Goal: Information Seeking & Learning: Learn about a topic

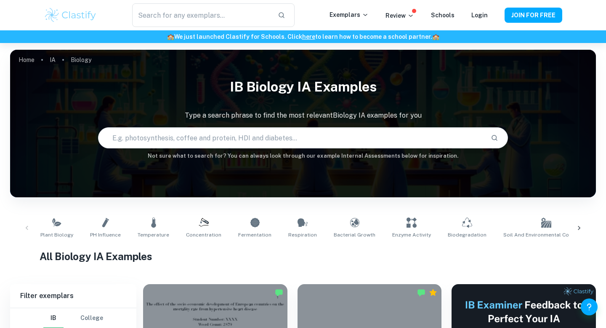
scroll to position [15, 0]
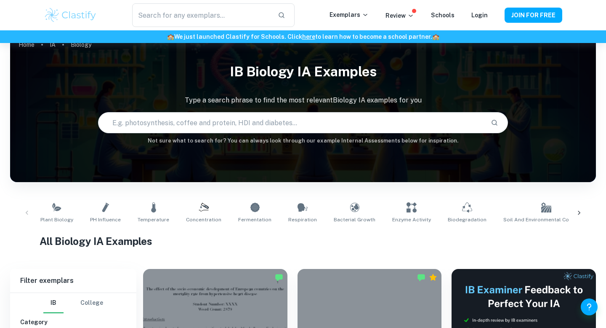
click at [158, 126] on input "text" at bounding box center [292, 123] width 386 height 24
type input "biology"
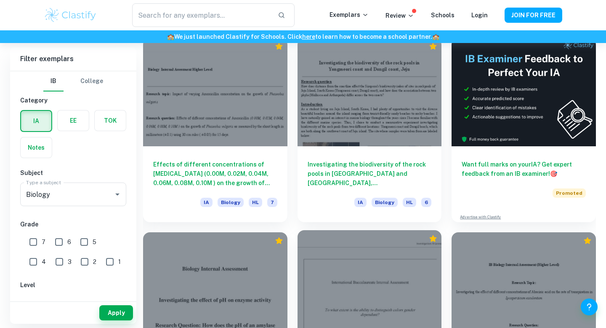
scroll to position [244, 0]
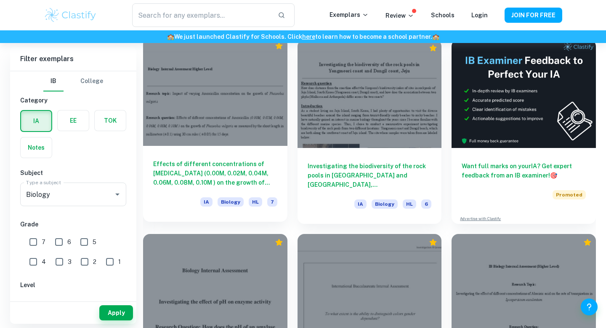
click at [212, 91] on div at bounding box center [215, 91] width 144 height 108
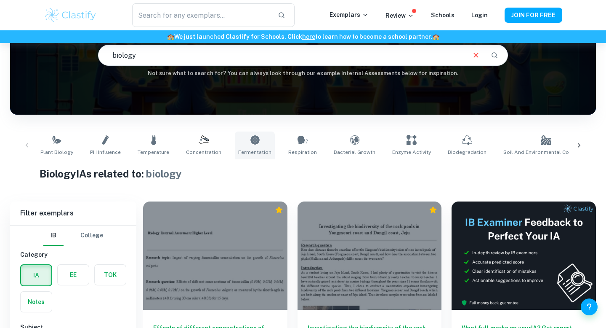
scroll to position [201, 0]
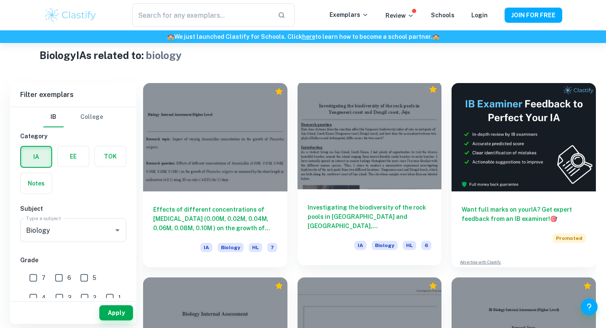
click at [399, 121] on div at bounding box center [370, 135] width 144 height 108
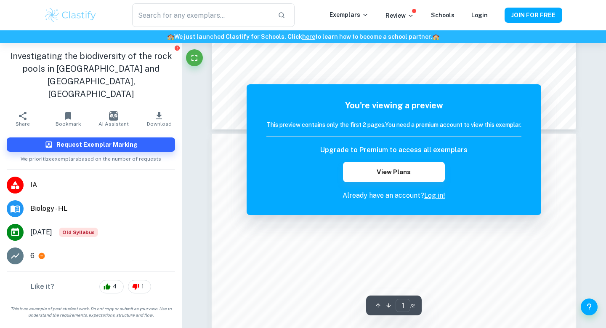
scroll to position [438, 0]
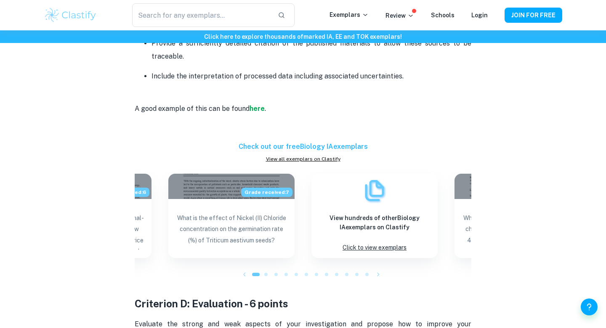
scroll to position [1520, 0]
click at [284, 142] on h6 "Check out our free Biology IA exemplars" at bounding box center [303, 146] width 337 height 10
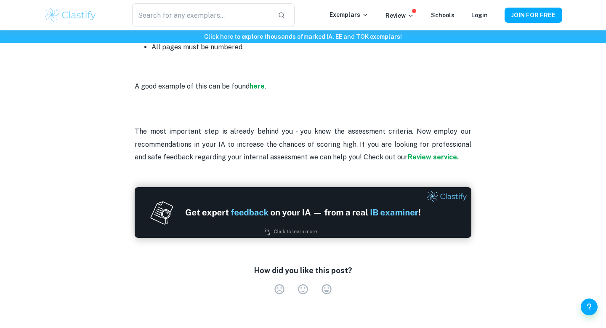
scroll to position [2294, 0]
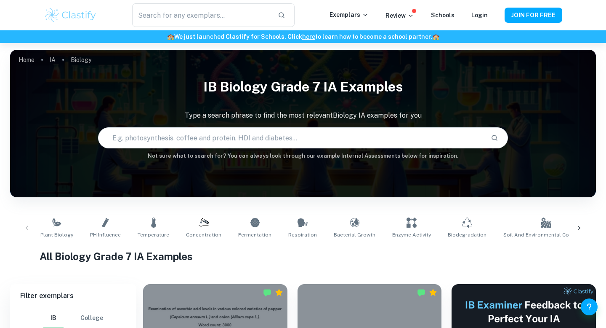
scroll to position [211, 0]
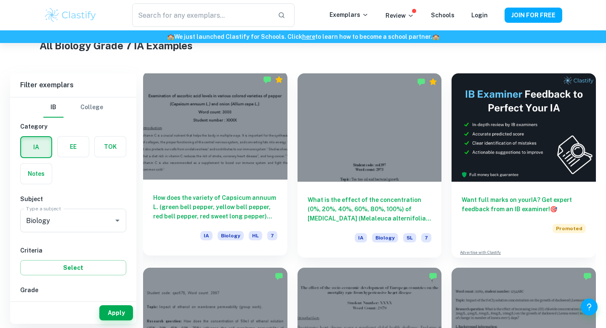
click at [215, 183] on div "How does the variety of Capsicum annuum L. (green bell pepper, yellow bell pepp…" at bounding box center [215, 217] width 144 height 76
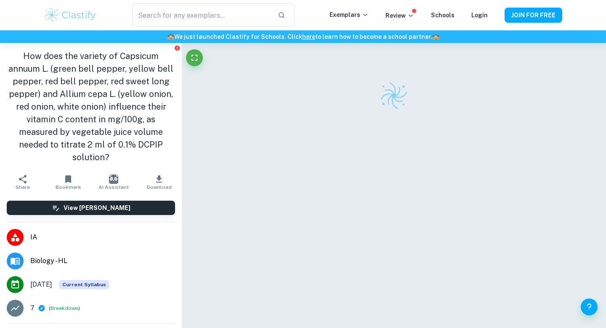
scroll to position [17, 0]
click at [158, 174] on icon "button" at bounding box center [159, 179] width 10 height 10
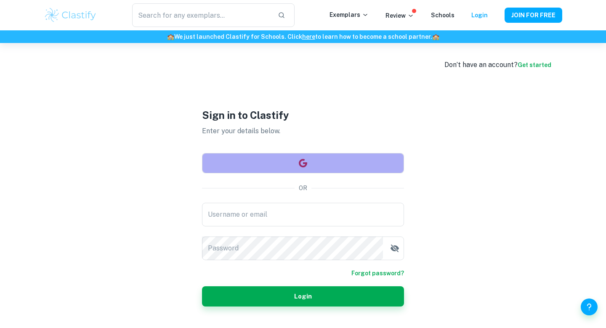
click at [324, 164] on button "button" at bounding box center [303, 163] width 202 height 20
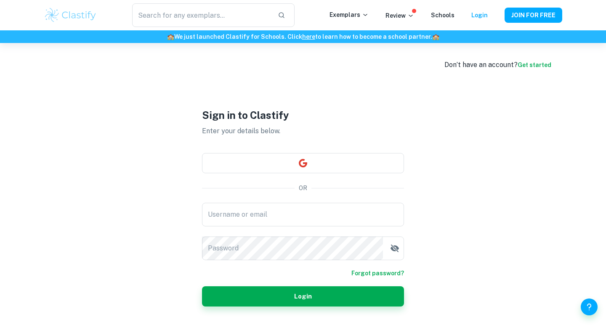
click at [247, 197] on div "Sign in to Clastify Enter your details below. OR Username or email Username or …" at bounding box center [303, 207] width 202 height 328
click at [246, 202] on div "Sign in to Clastify Enter your details below. OR Username or email Username or …" at bounding box center [303, 207] width 202 height 328
